Goal: Task Accomplishment & Management: Use online tool/utility

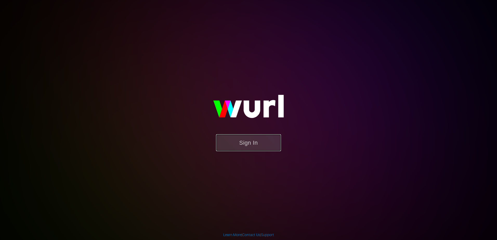
click at [252, 137] on button "Sign In" at bounding box center [248, 142] width 65 height 17
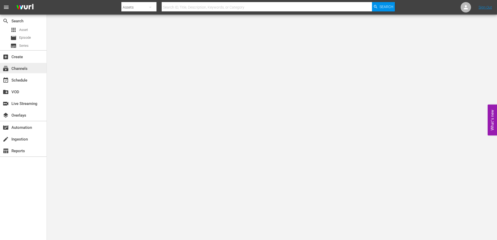
click at [21, 68] on div "subscriptions Channels" at bounding box center [14, 67] width 29 height 5
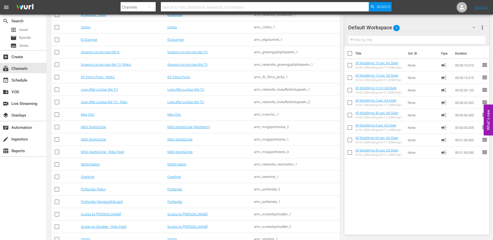
scroll to position [361, 0]
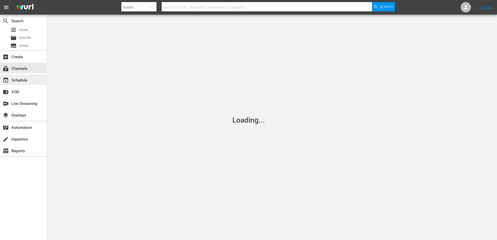
click at [27, 80] on div "event_available Schedule" at bounding box center [14, 79] width 29 height 5
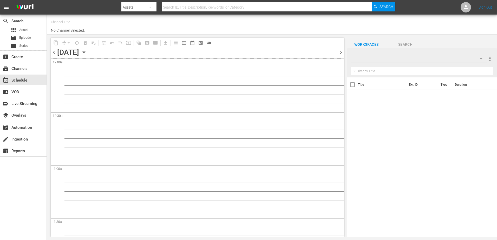
type input "MSG SportsZone (1386)"
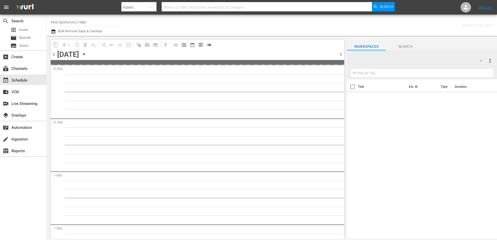
click at [87, 53] on icon "button" at bounding box center [84, 54] width 6 height 6
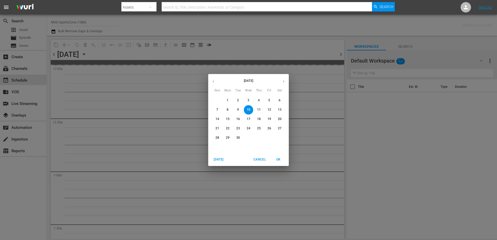
click at [277, 121] on span "20" at bounding box center [279, 119] width 9 height 4
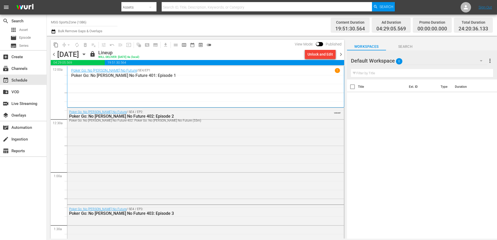
click at [339, 54] on span "chevron_right" at bounding box center [340, 54] width 6 height 6
